Goal: Information Seeking & Learning: Learn about a topic

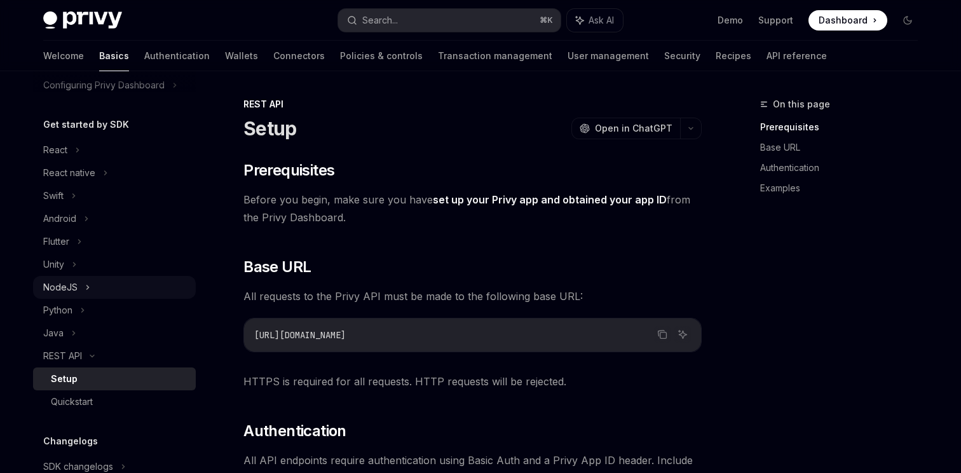
scroll to position [88, 0]
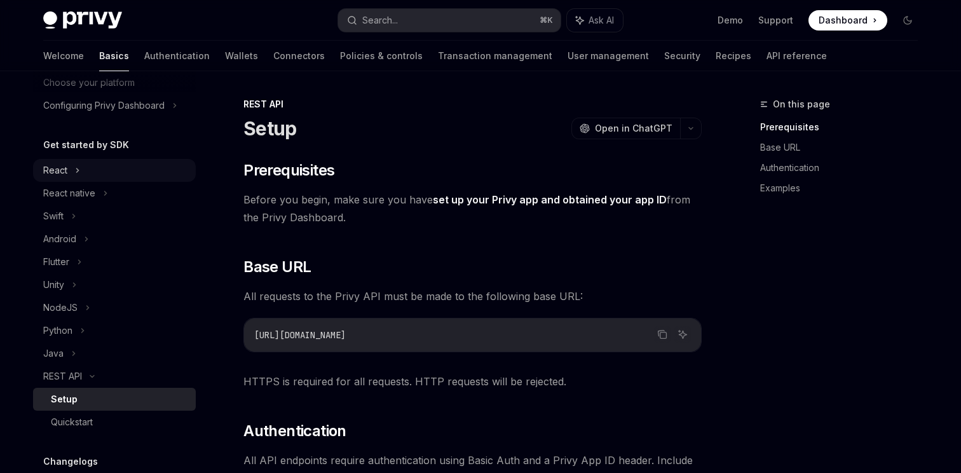
click at [65, 177] on div "React" at bounding box center [55, 170] width 24 height 15
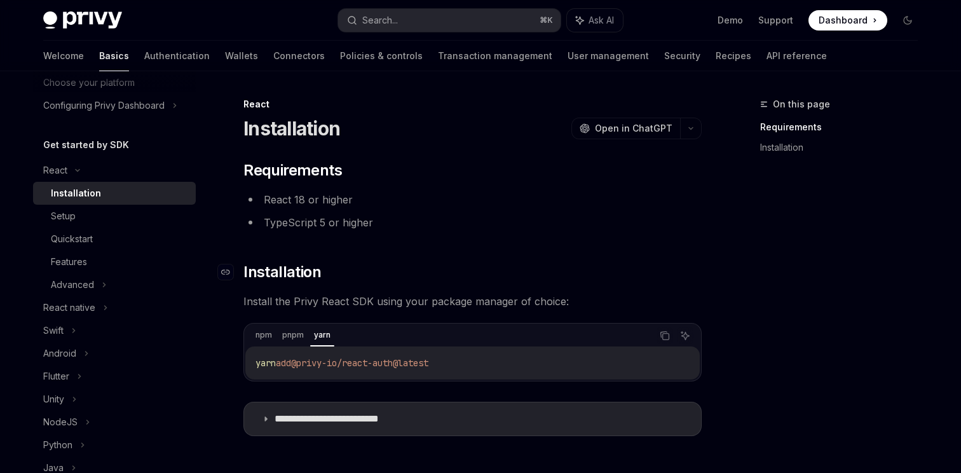
scroll to position [152, 0]
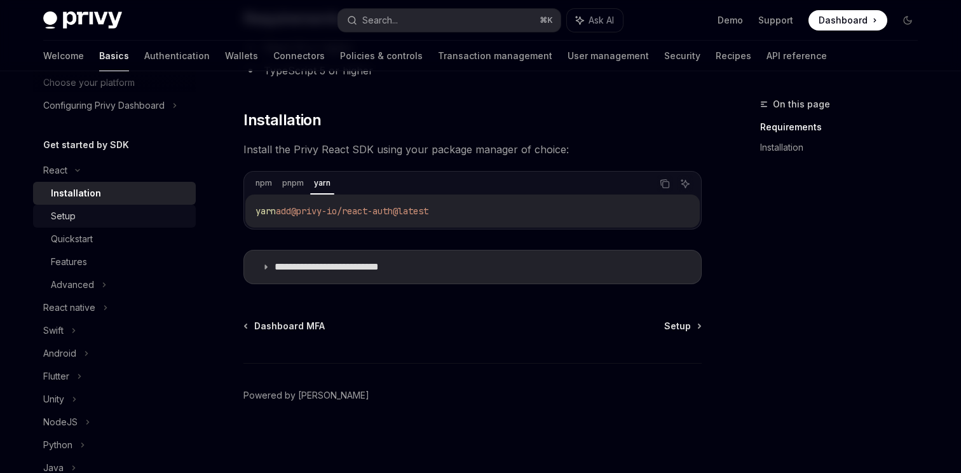
click at [50, 205] on link "Setup" at bounding box center [114, 216] width 163 height 23
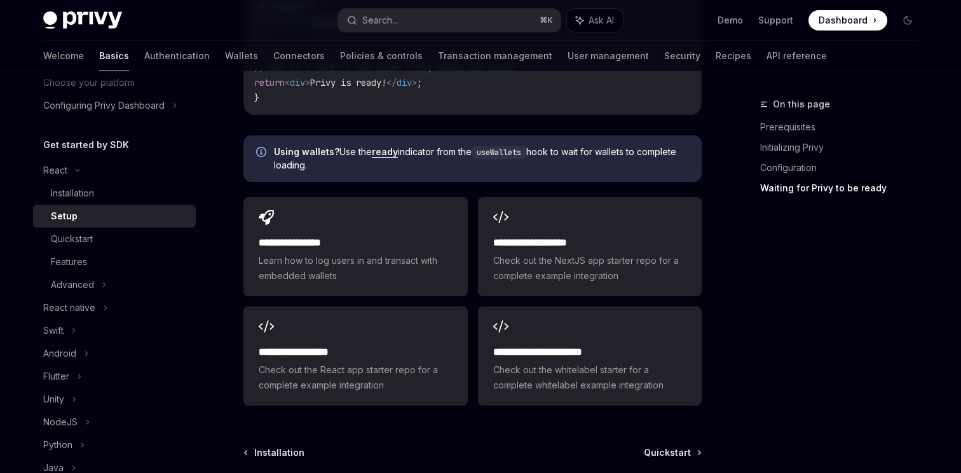
scroll to position [1709, 0]
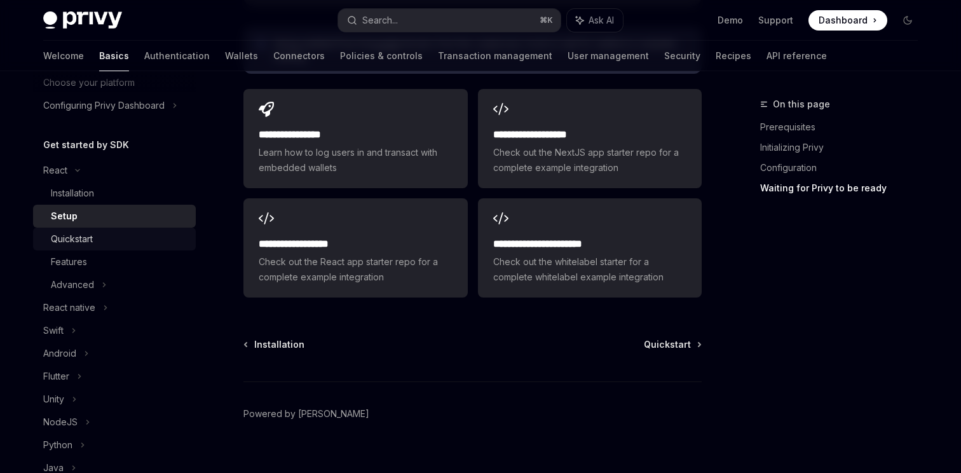
click at [61, 239] on div "Quickstart" at bounding box center [72, 238] width 42 height 15
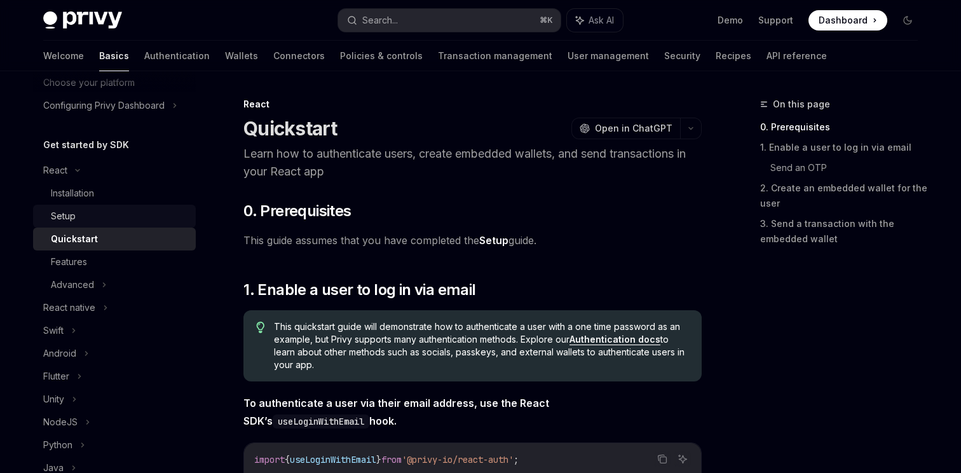
click at [61, 210] on div "Setup" at bounding box center [63, 215] width 25 height 15
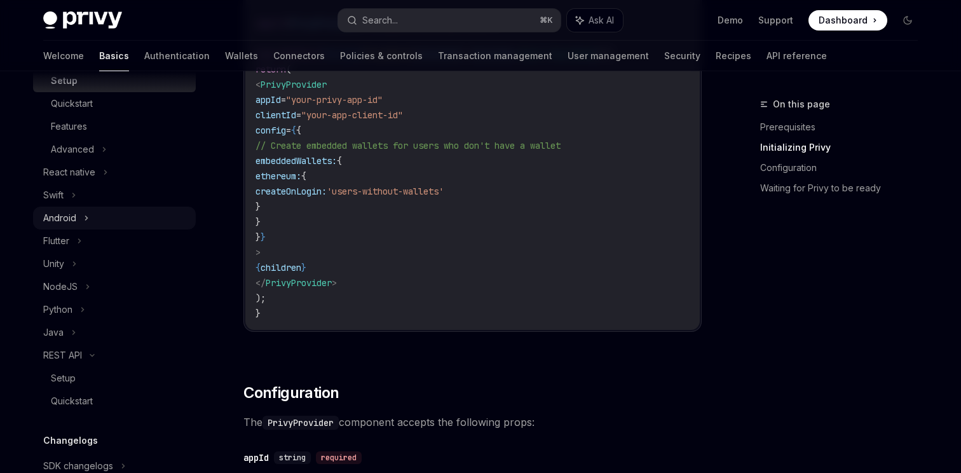
scroll to position [247, 0]
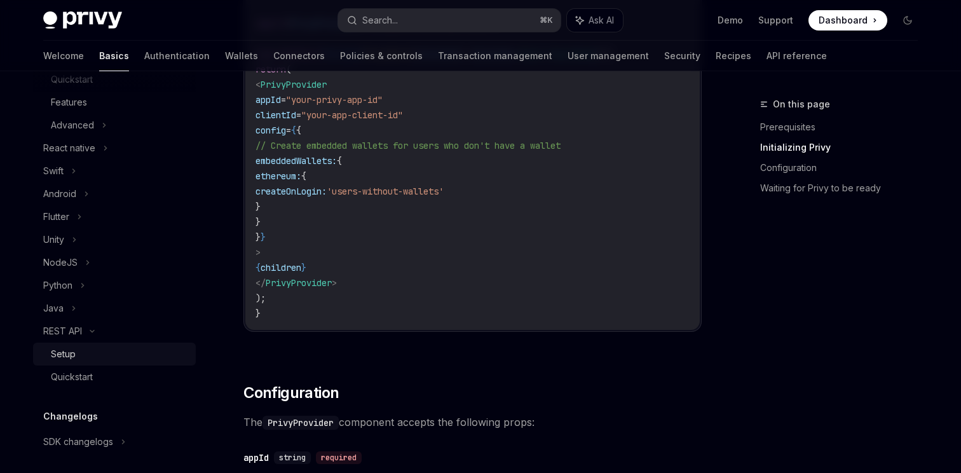
click at [80, 352] on div "Setup" at bounding box center [119, 353] width 137 height 15
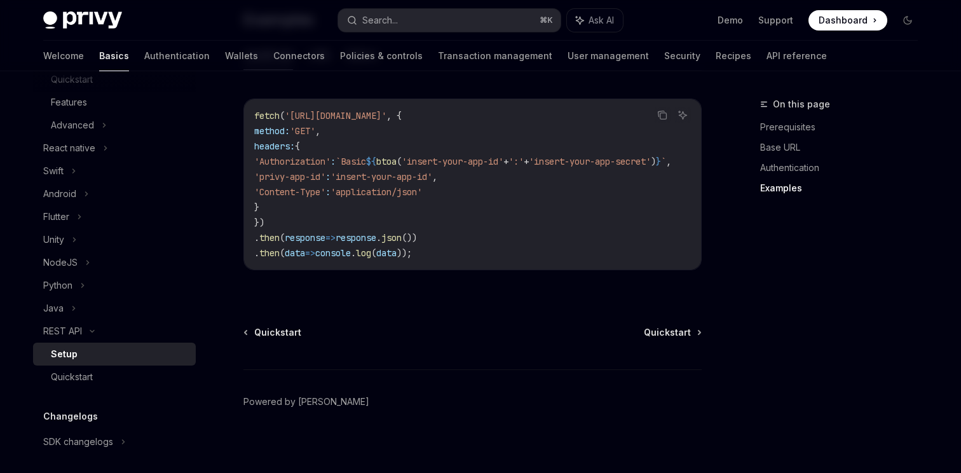
scroll to position [726, 0]
click at [654, 337] on span "Quickstart" at bounding box center [667, 331] width 47 height 13
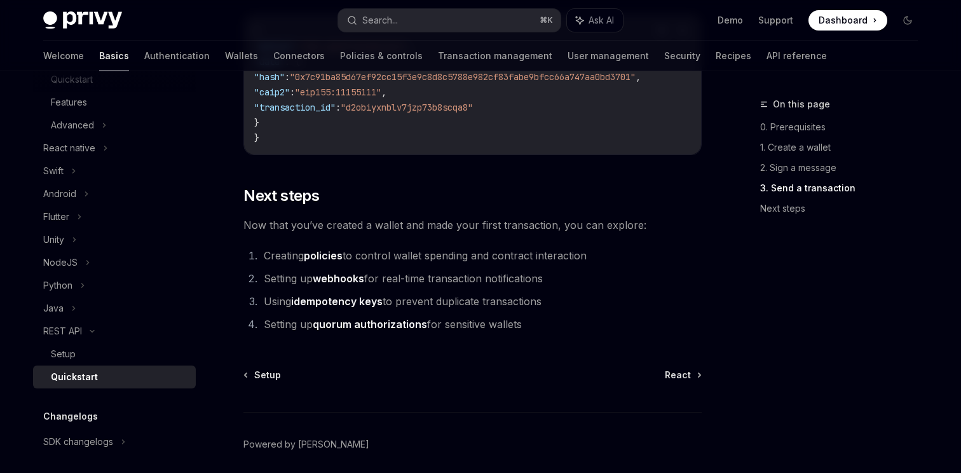
scroll to position [1770, 0]
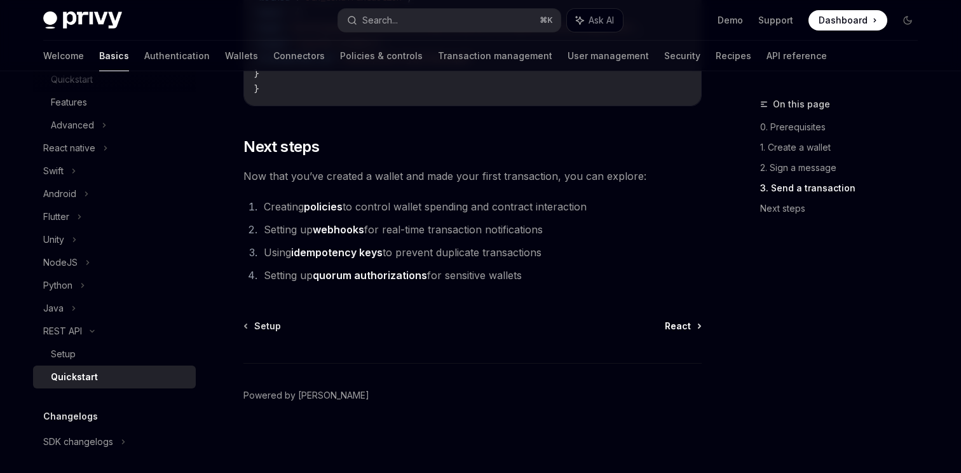
click at [680, 325] on span "React" at bounding box center [678, 326] width 26 height 13
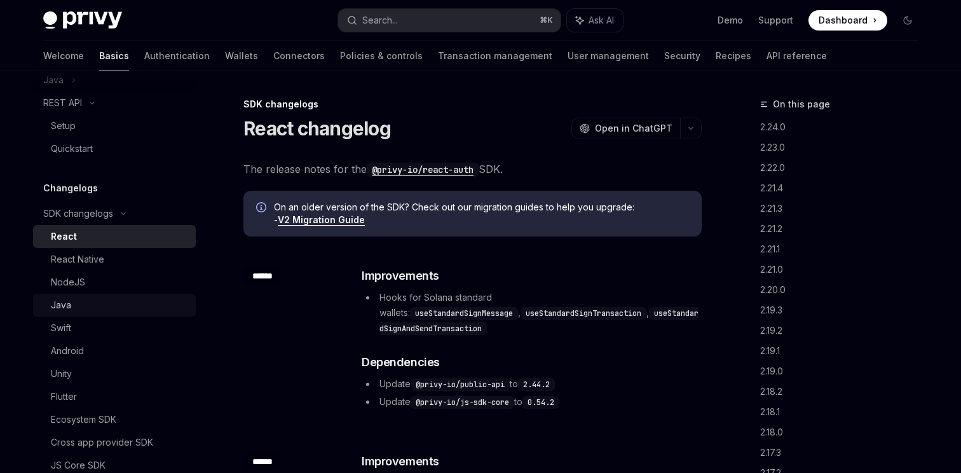
scroll to position [480, 0]
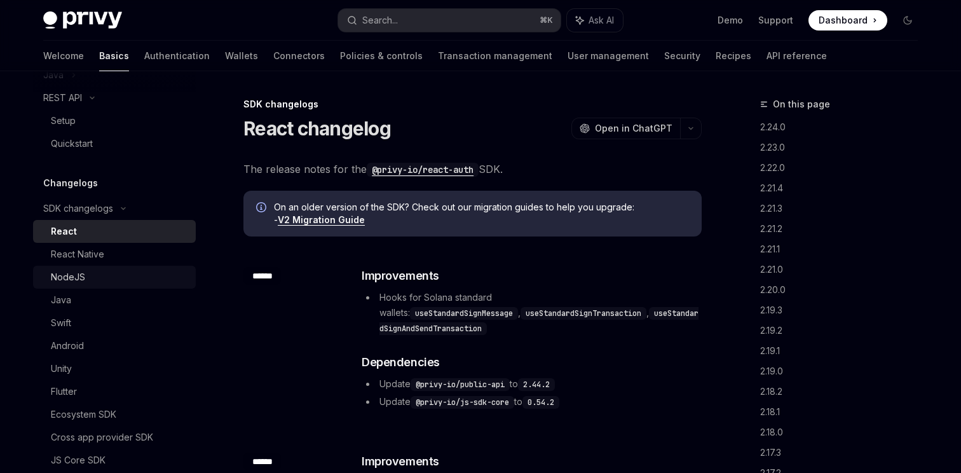
click at [98, 280] on div "NodeJS" at bounding box center [119, 276] width 137 height 15
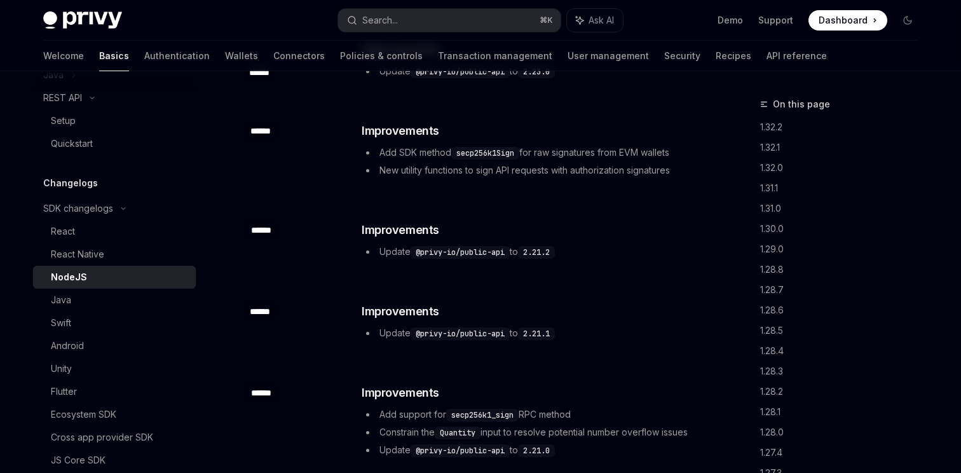
scroll to position [3431, 0]
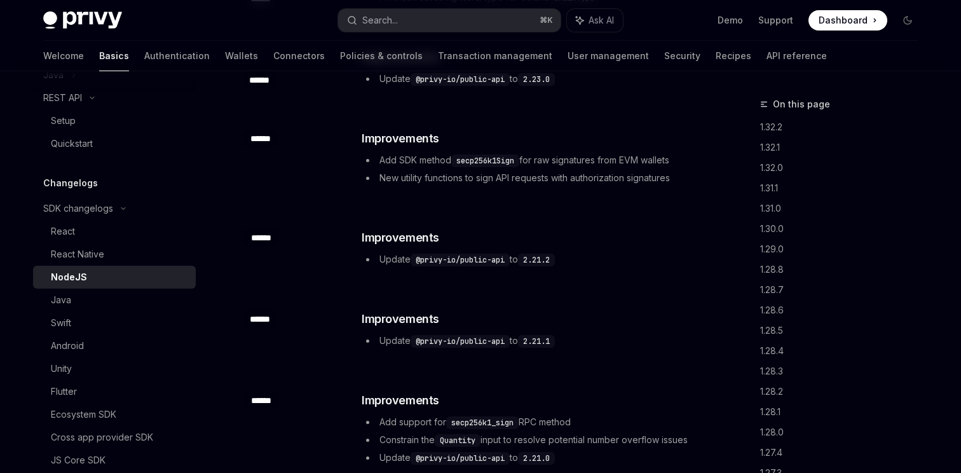
click at [454, 261] on code "@privy-io/public-api" at bounding box center [460, 260] width 99 height 13
click at [509, 261] on code "@privy-io/public-api" at bounding box center [460, 260] width 99 height 13
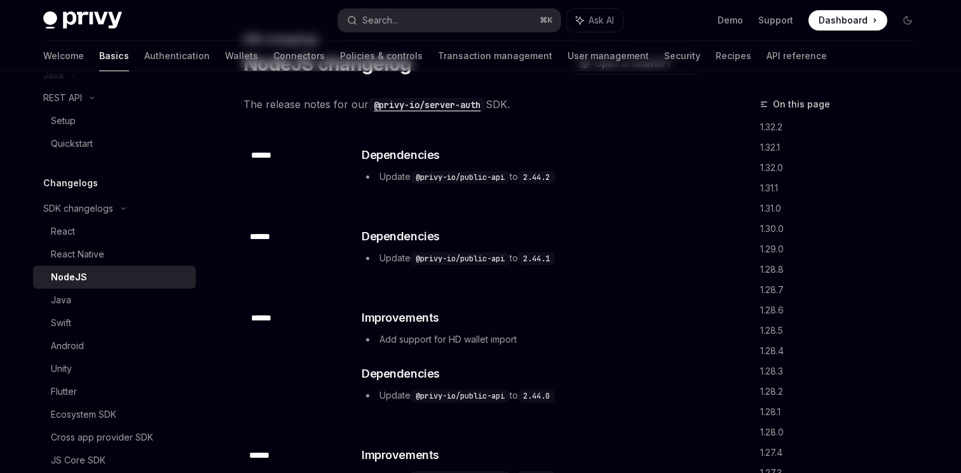
scroll to position [0, 0]
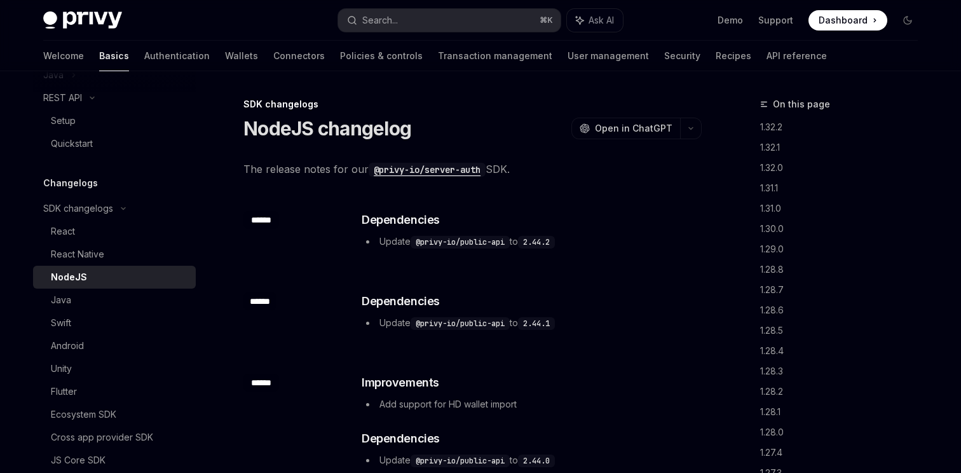
click at [438, 172] on code "@privy-io/server-auth" at bounding box center [427, 170] width 117 height 14
click at [97, 277] on div "NodeJS" at bounding box center [119, 276] width 137 height 15
click at [76, 254] on div "React Native" at bounding box center [77, 254] width 53 height 15
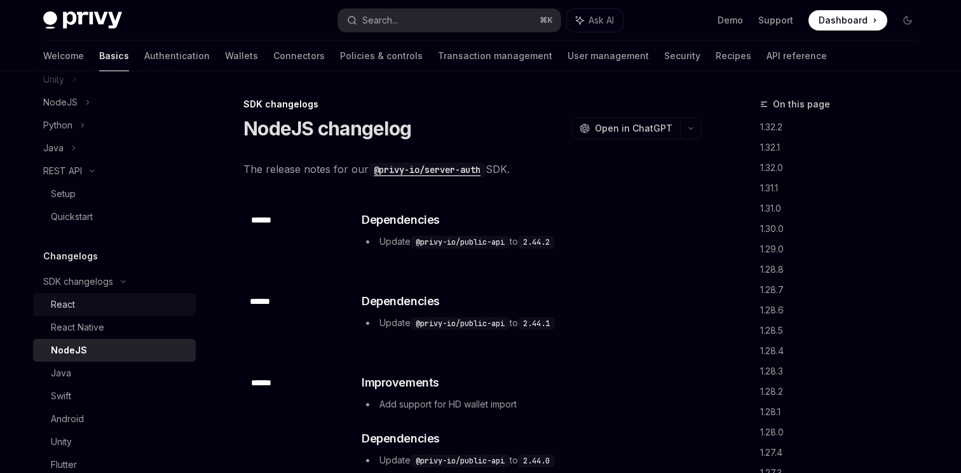
scroll to position [339, 0]
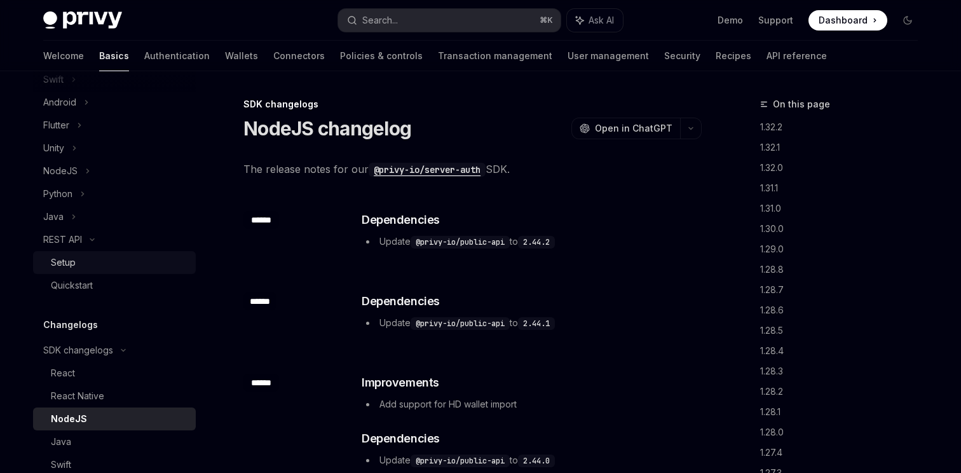
click at [72, 264] on div "Setup" at bounding box center [63, 262] width 25 height 15
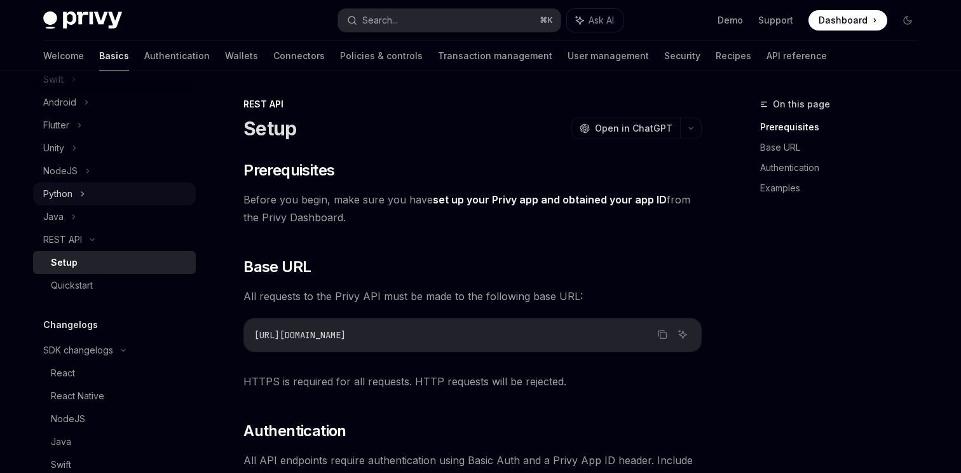
scroll to position [318, 0]
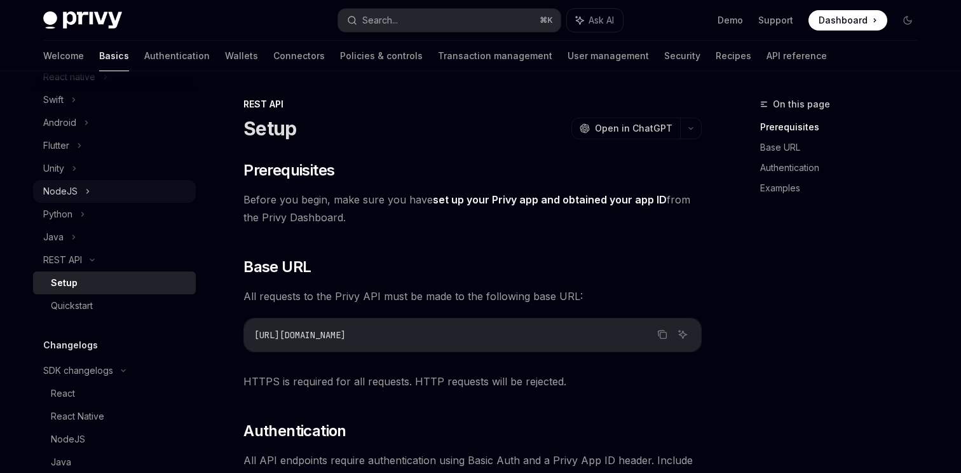
click at [67, 186] on div "NodeJS" at bounding box center [60, 191] width 34 height 15
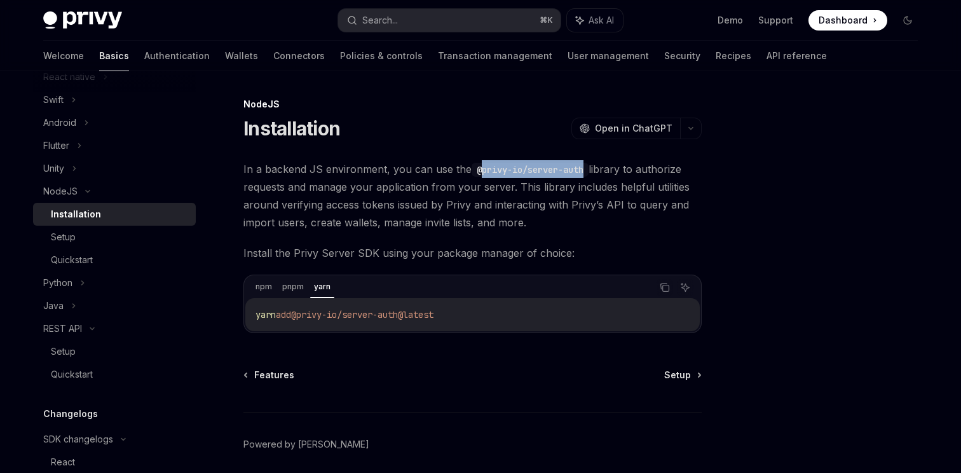
drag, startPoint x: 477, startPoint y: 173, endPoint x: 584, endPoint y: 172, distance: 107.4
click at [584, 172] on code "@privy-io/server-auth" at bounding box center [530, 170] width 117 height 14
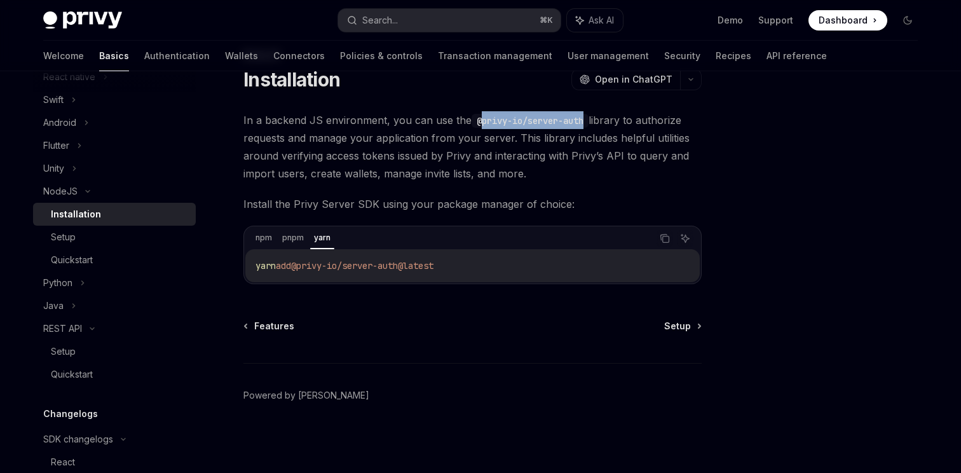
scroll to position [48, 0]
click at [686, 323] on span "Setup" at bounding box center [677, 326] width 27 height 13
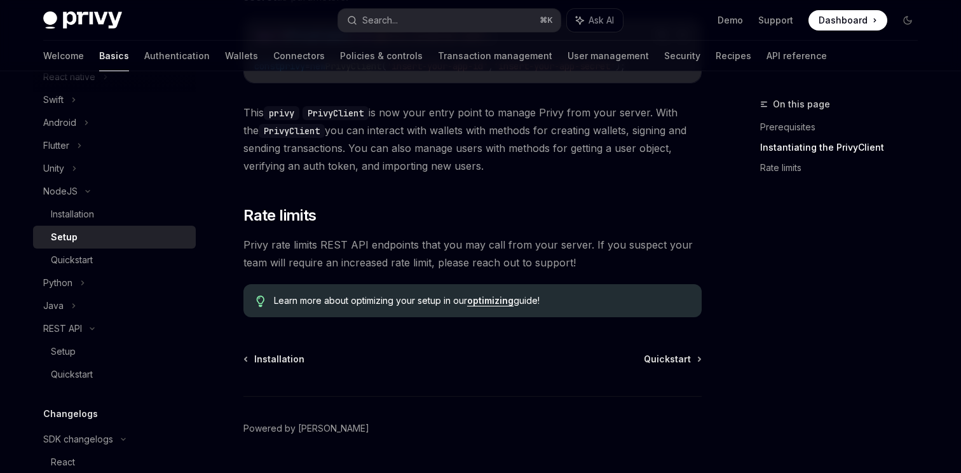
scroll to position [366, 0]
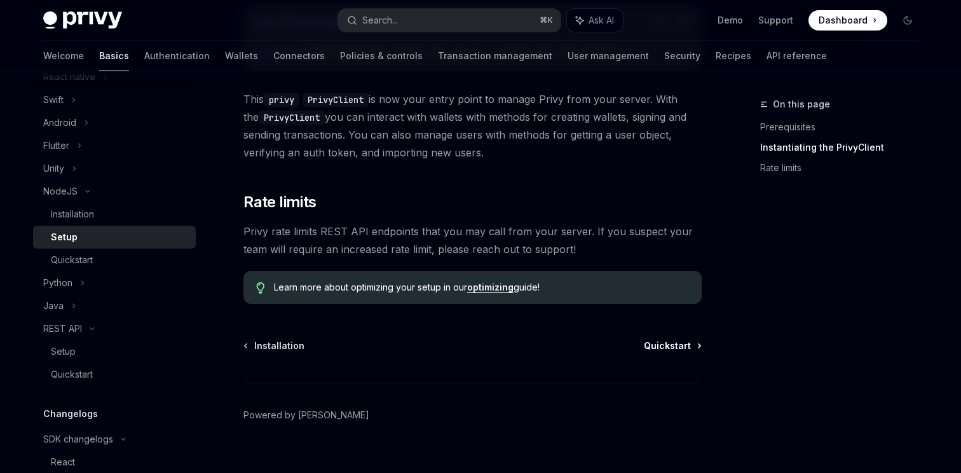
click at [668, 351] on span "Quickstart" at bounding box center [667, 345] width 47 height 13
type textarea "*"
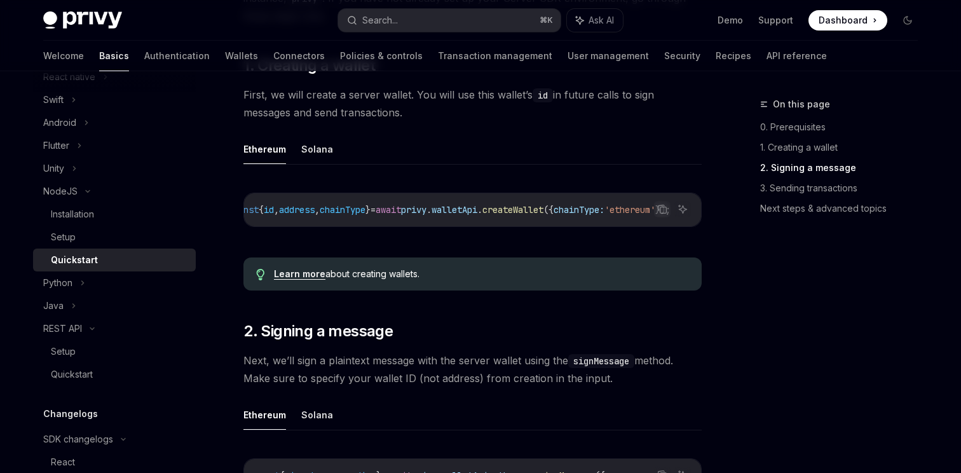
scroll to position [165, 0]
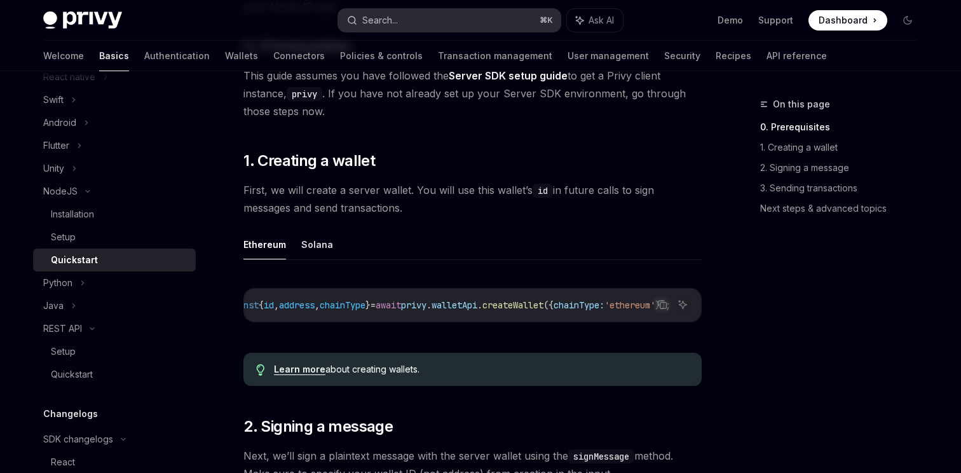
click at [394, 22] on div "Search..." at bounding box center [380, 20] width 36 height 15
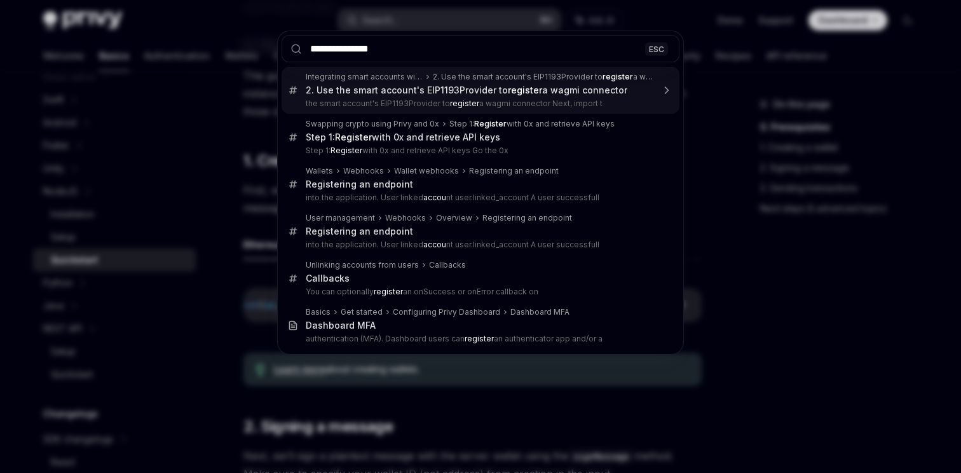
type input "**********"
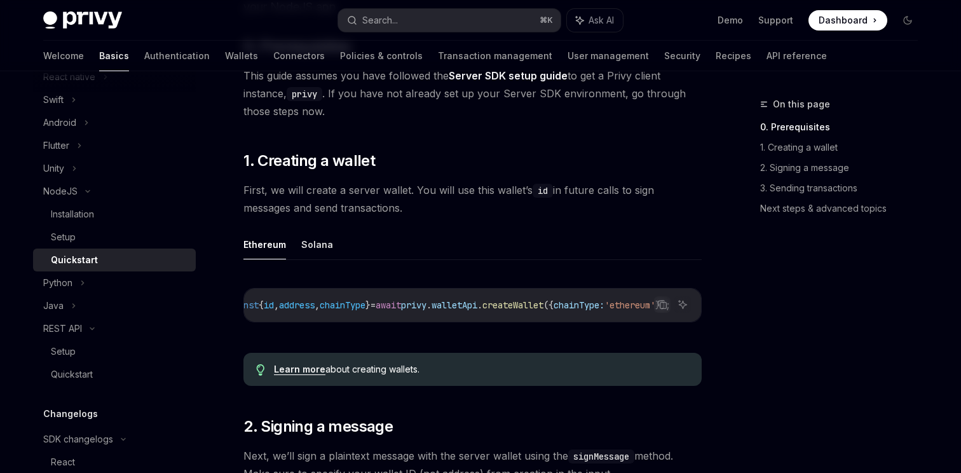
type textarea "*"
